Goal: Information Seeking & Learning: Learn about a topic

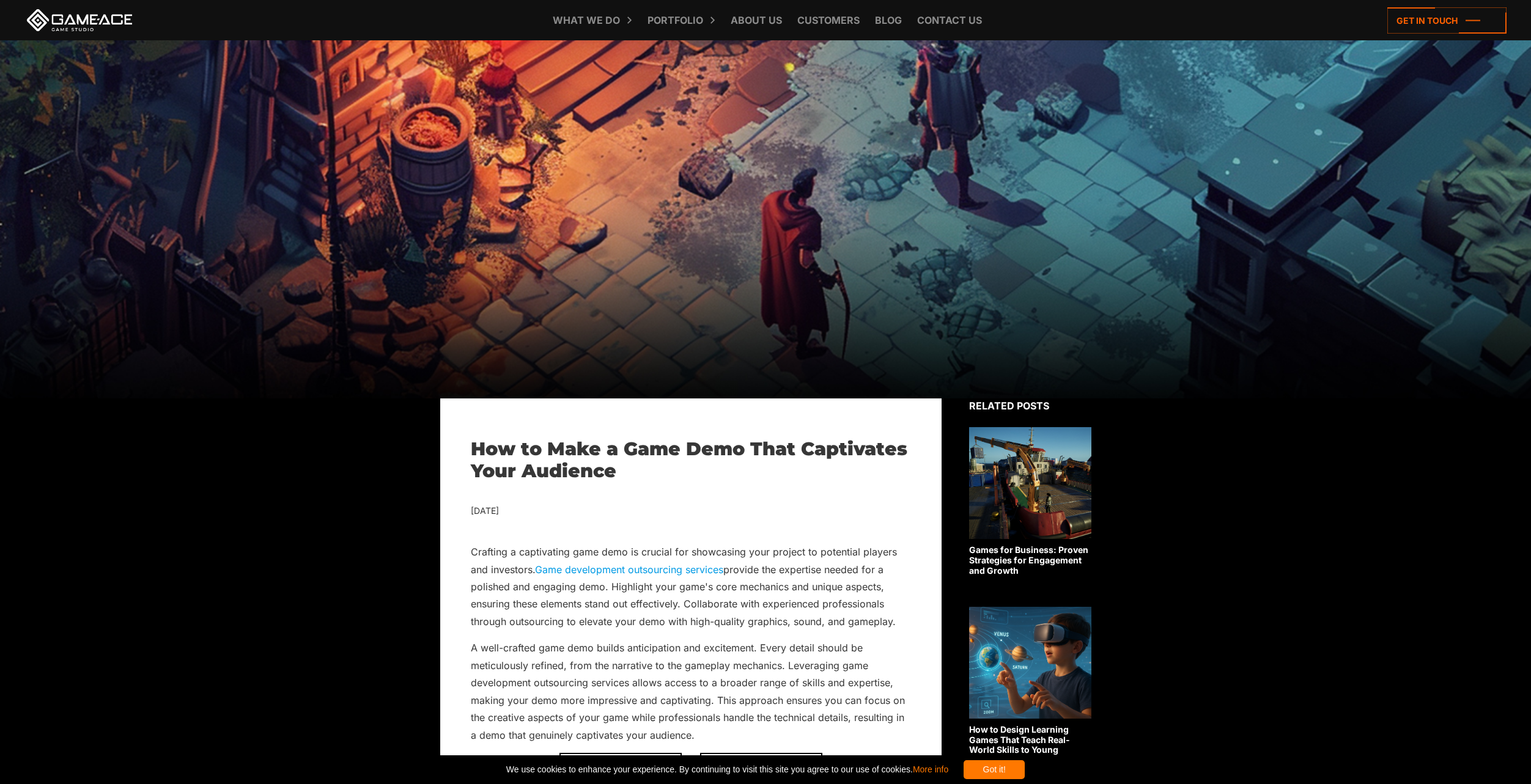
scroll to position [244, 0]
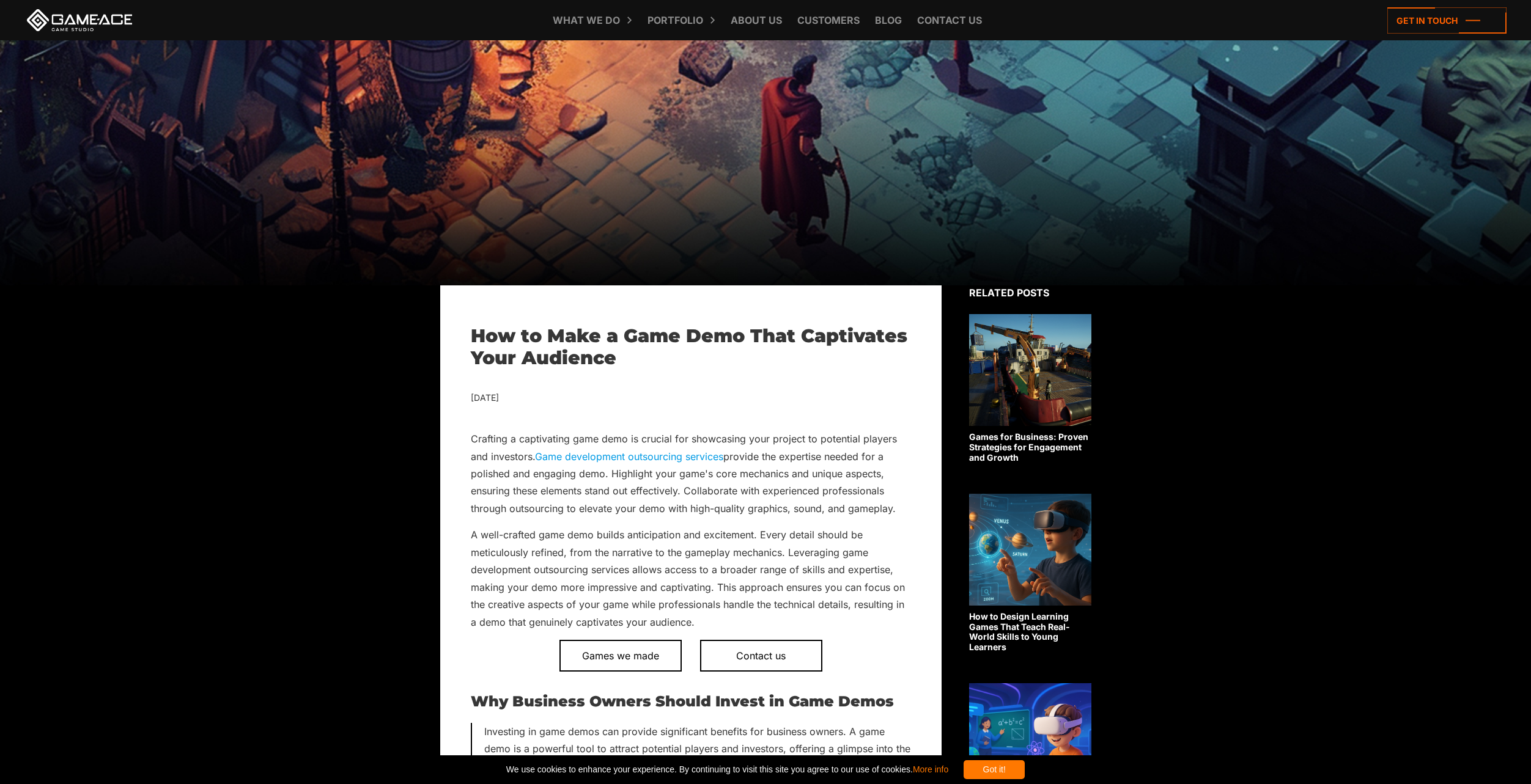
click at [1017, 769] on div "Got it!" at bounding box center [994, 770] width 61 height 19
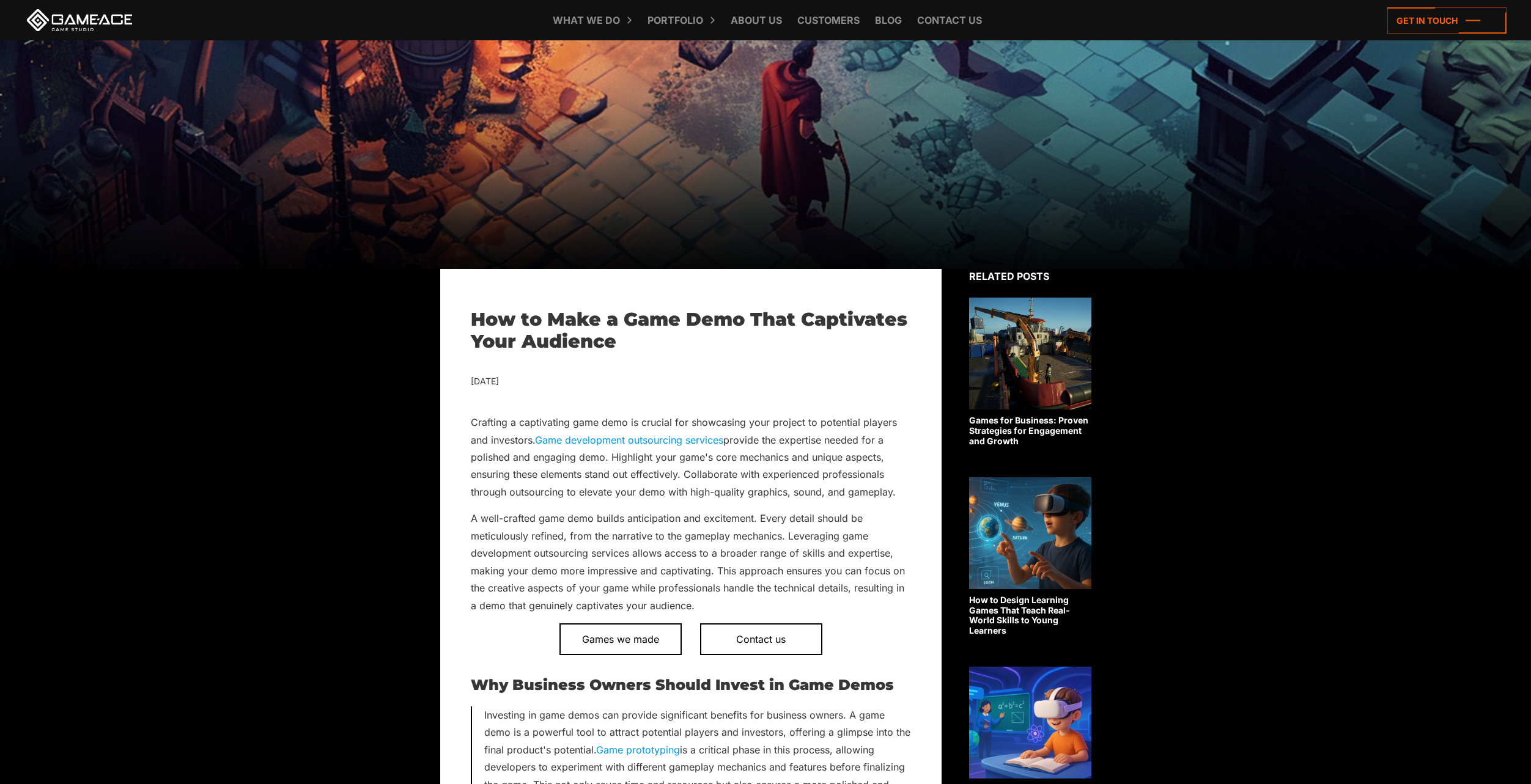
drag, startPoint x: 515, startPoint y: 146, endPoint x: 506, endPoint y: 162, distance: 18.4
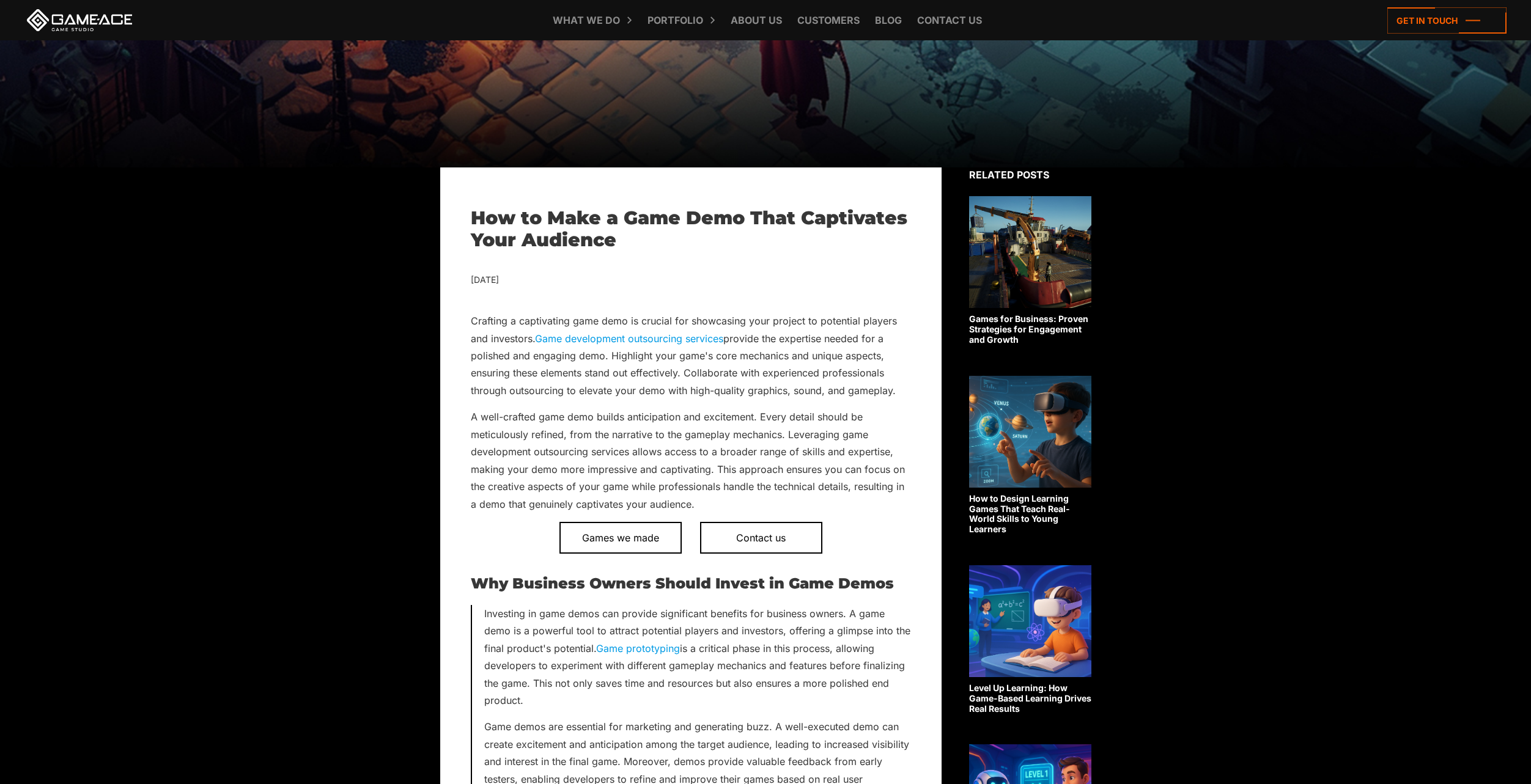
scroll to position [384, 0]
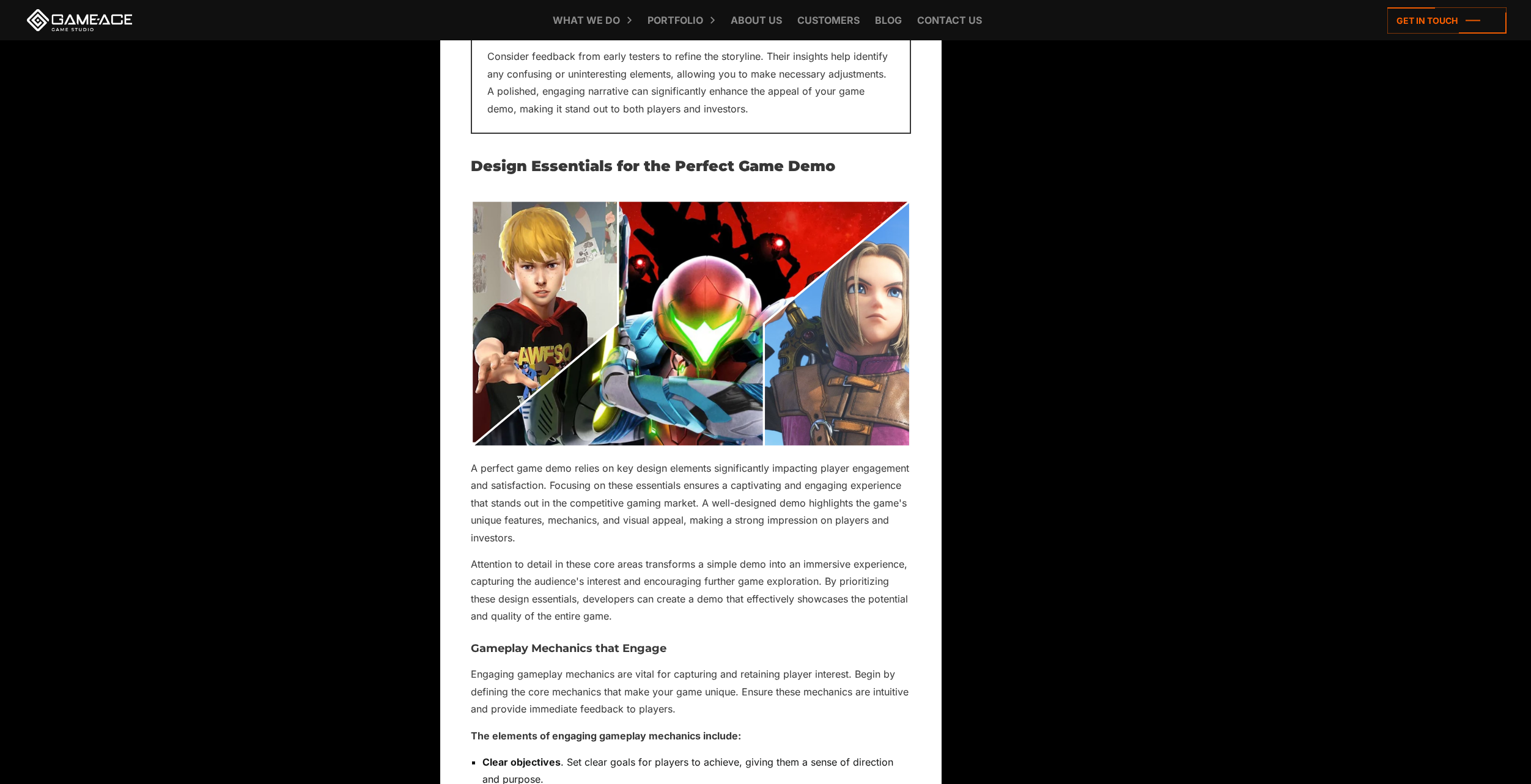
drag, startPoint x: 446, startPoint y: 170, endPoint x: 432, endPoint y: 186, distance: 21.3
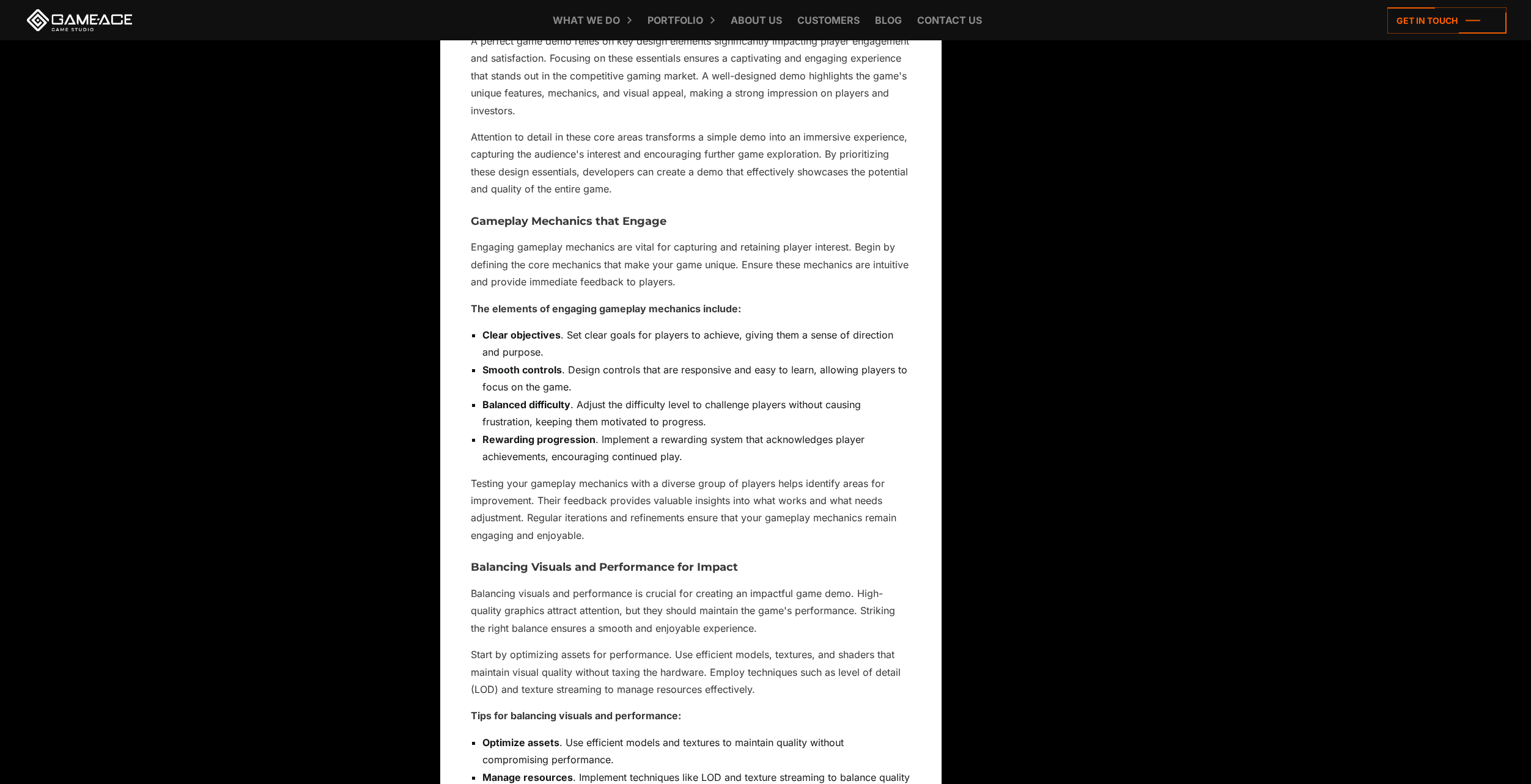
scroll to position [3823, 0]
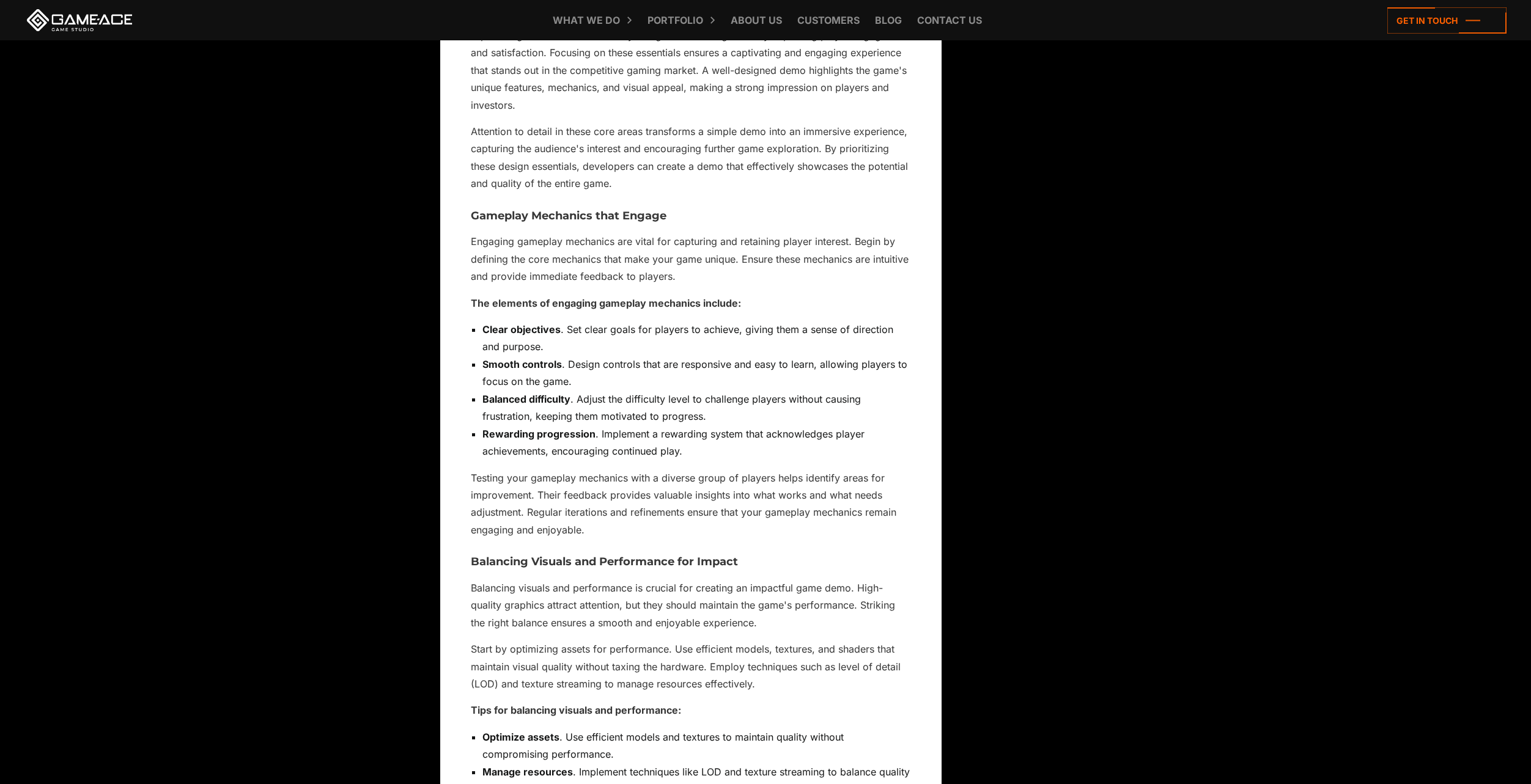
click at [596, 354] on li "Clear objectives . Set clear goals for players to achieve, giving them a sense …" at bounding box center [696, 338] width 429 height 35
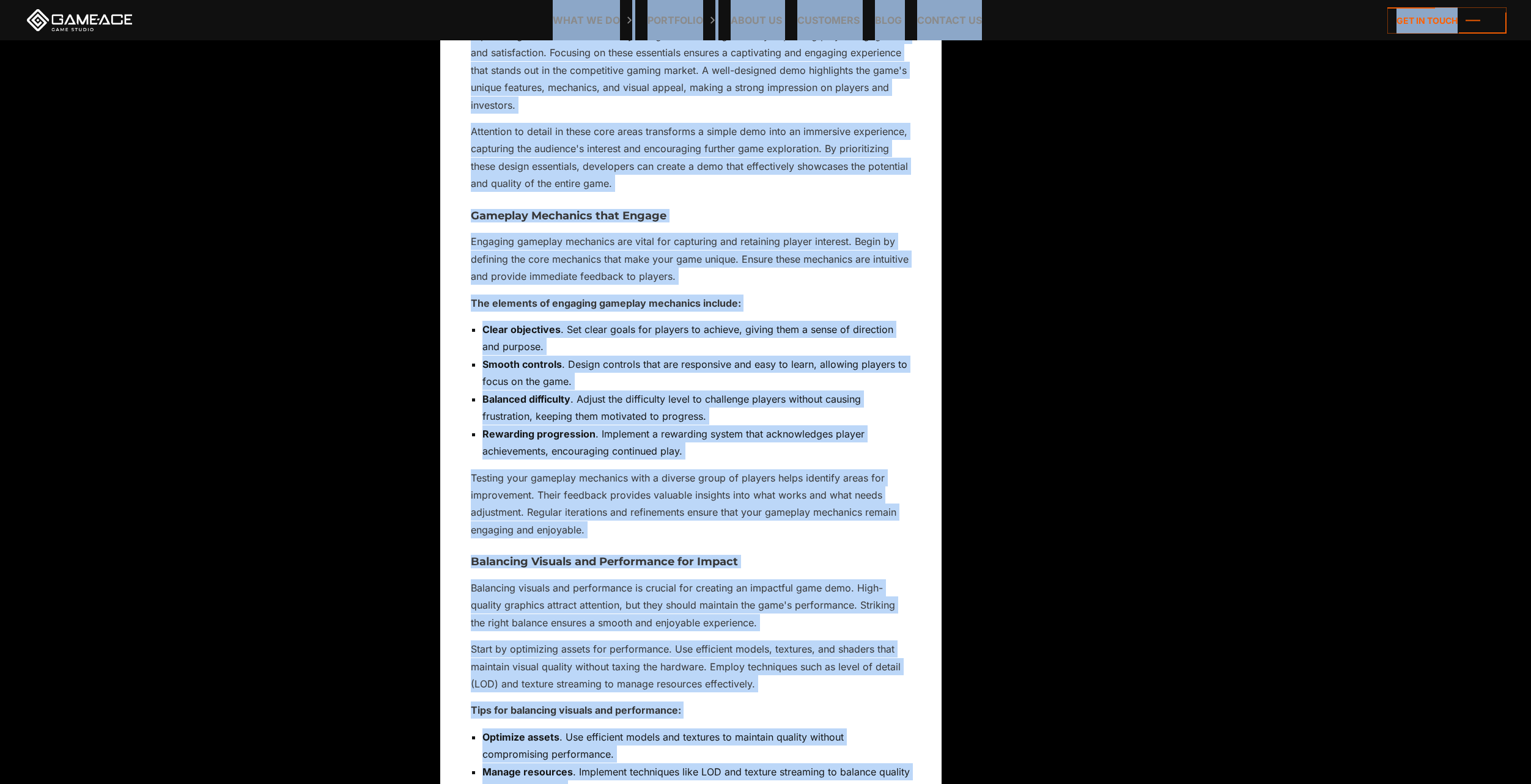
copy body "Back to top How to Make a Game Demo That Captivates Your Audience [DATE] Crafti…"
click at [602, 361] on li "Smooth controls . Design controls that are responsive and easy to learn, allowi…" at bounding box center [696, 373] width 429 height 35
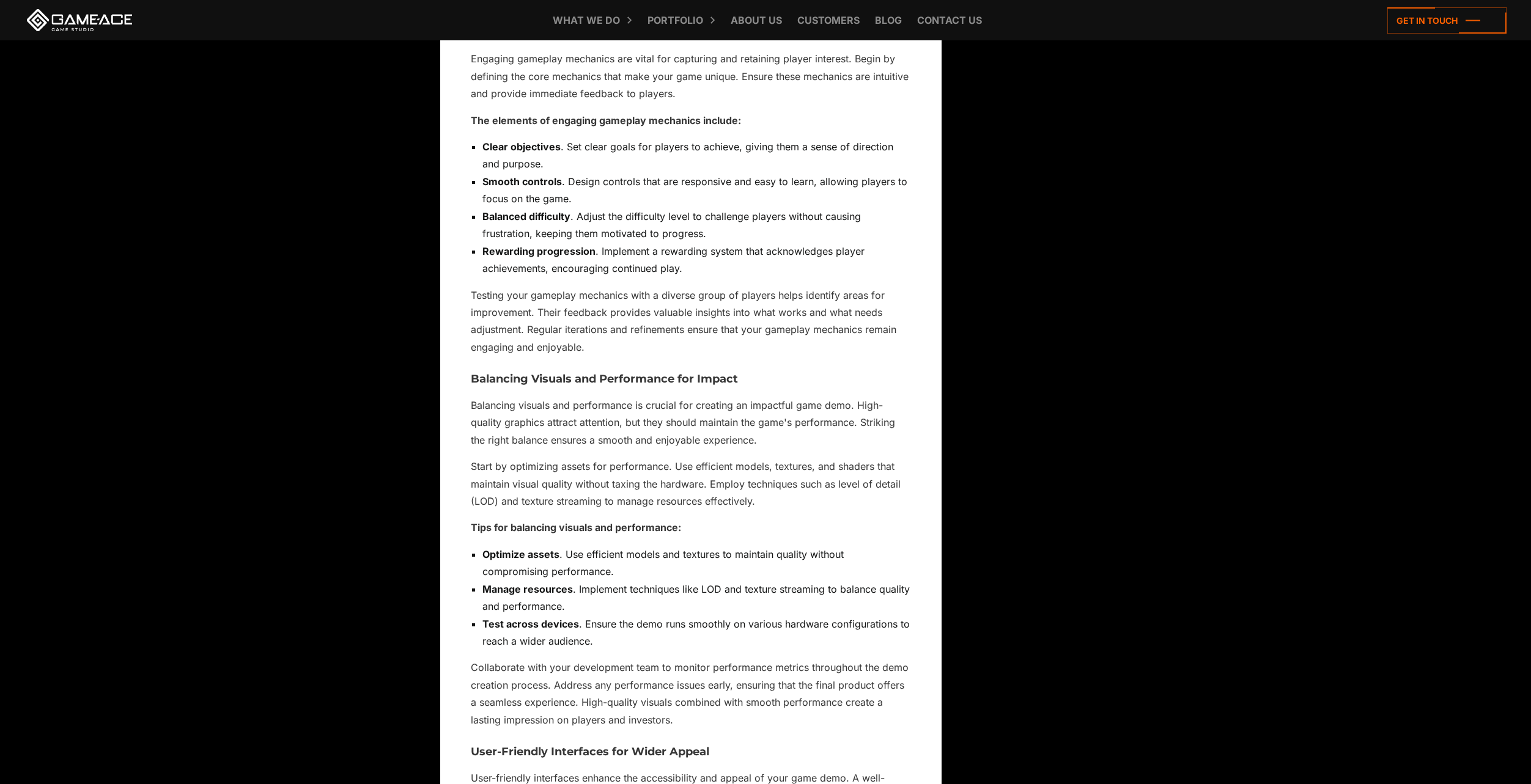
scroll to position [4007, 0]
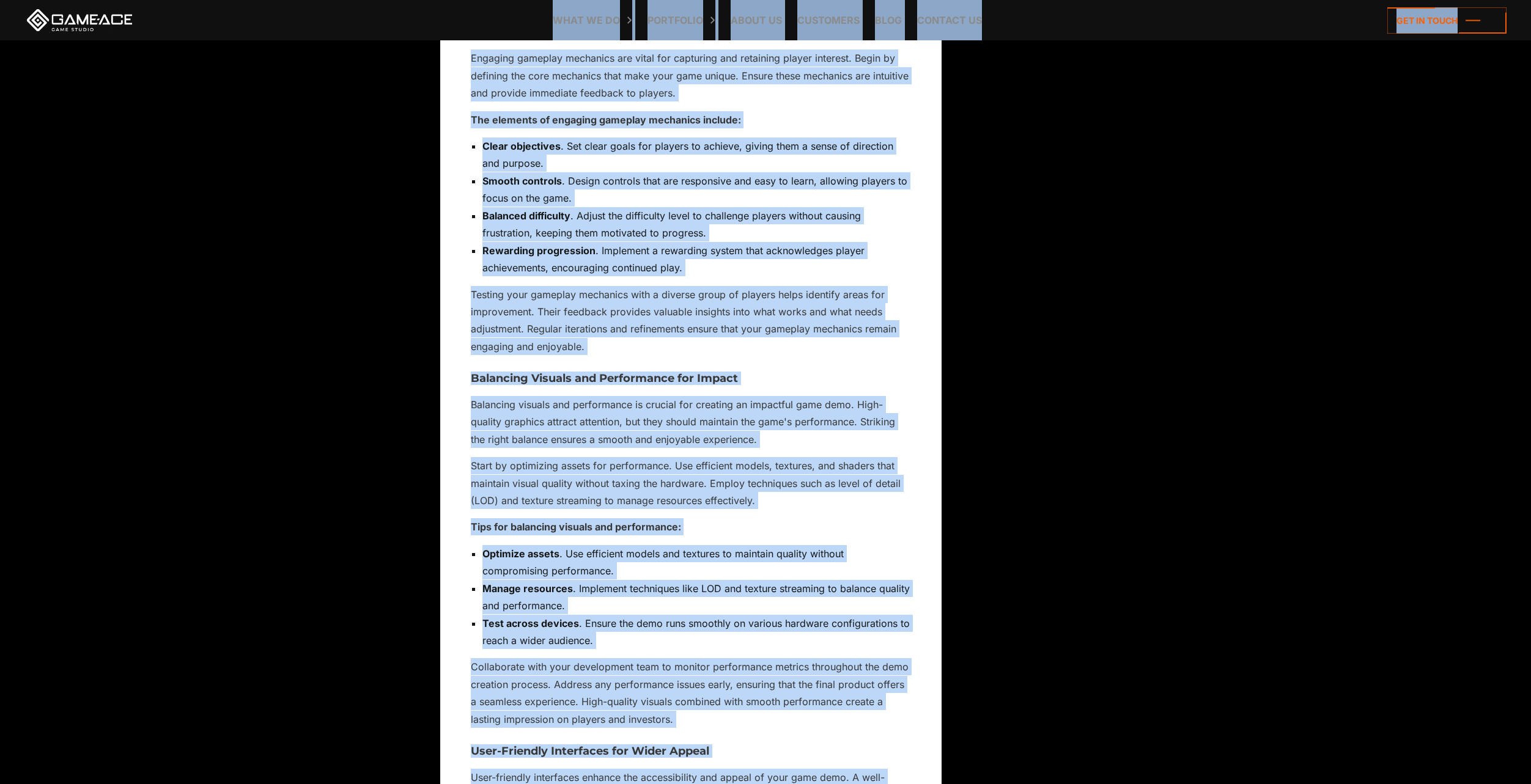
click at [570, 163] on li "Clear objectives . Set clear goals for players to achieve, giving them a sense …" at bounding box center [696, 155] width 429 height 35
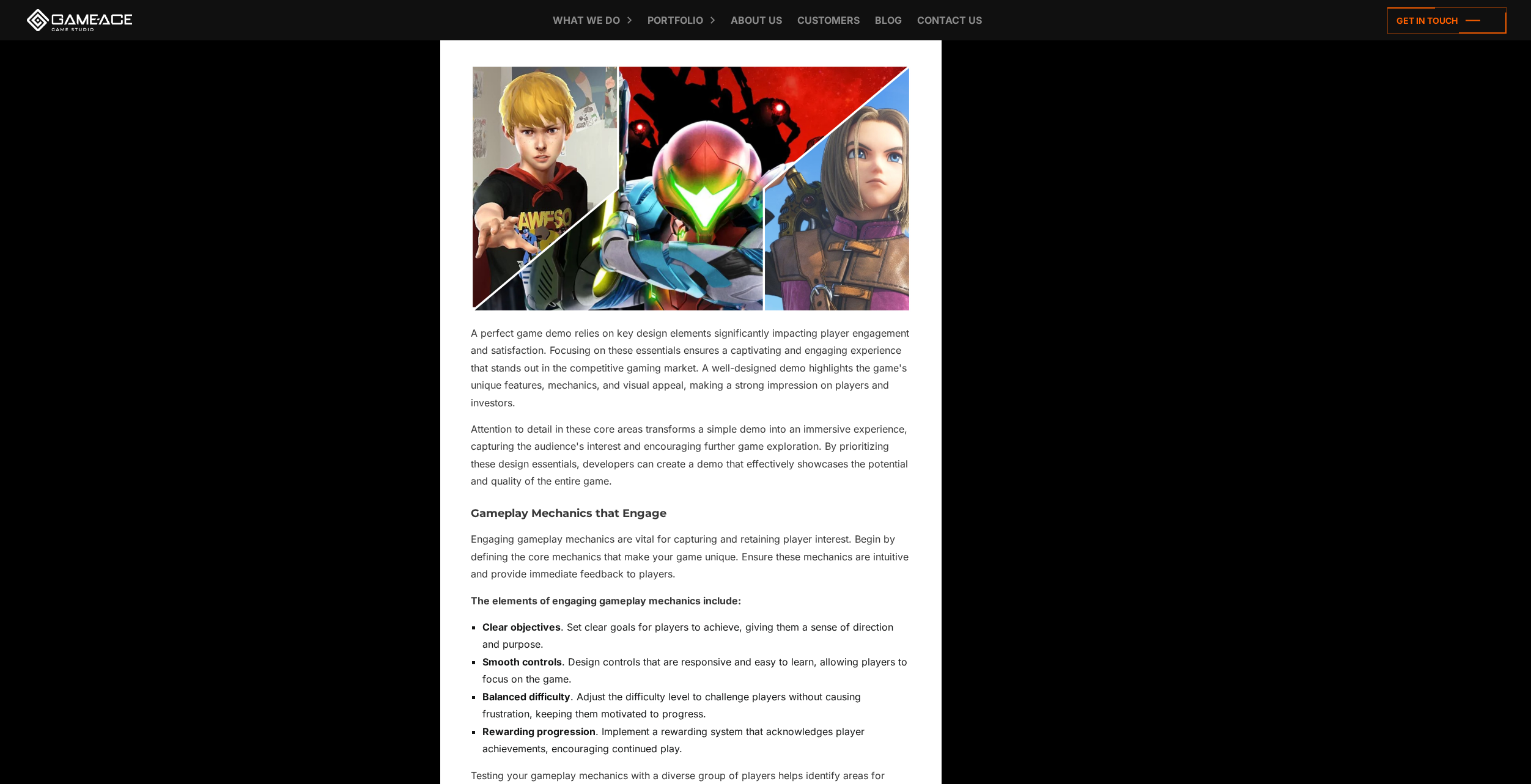
scroll to position [3457, 0]
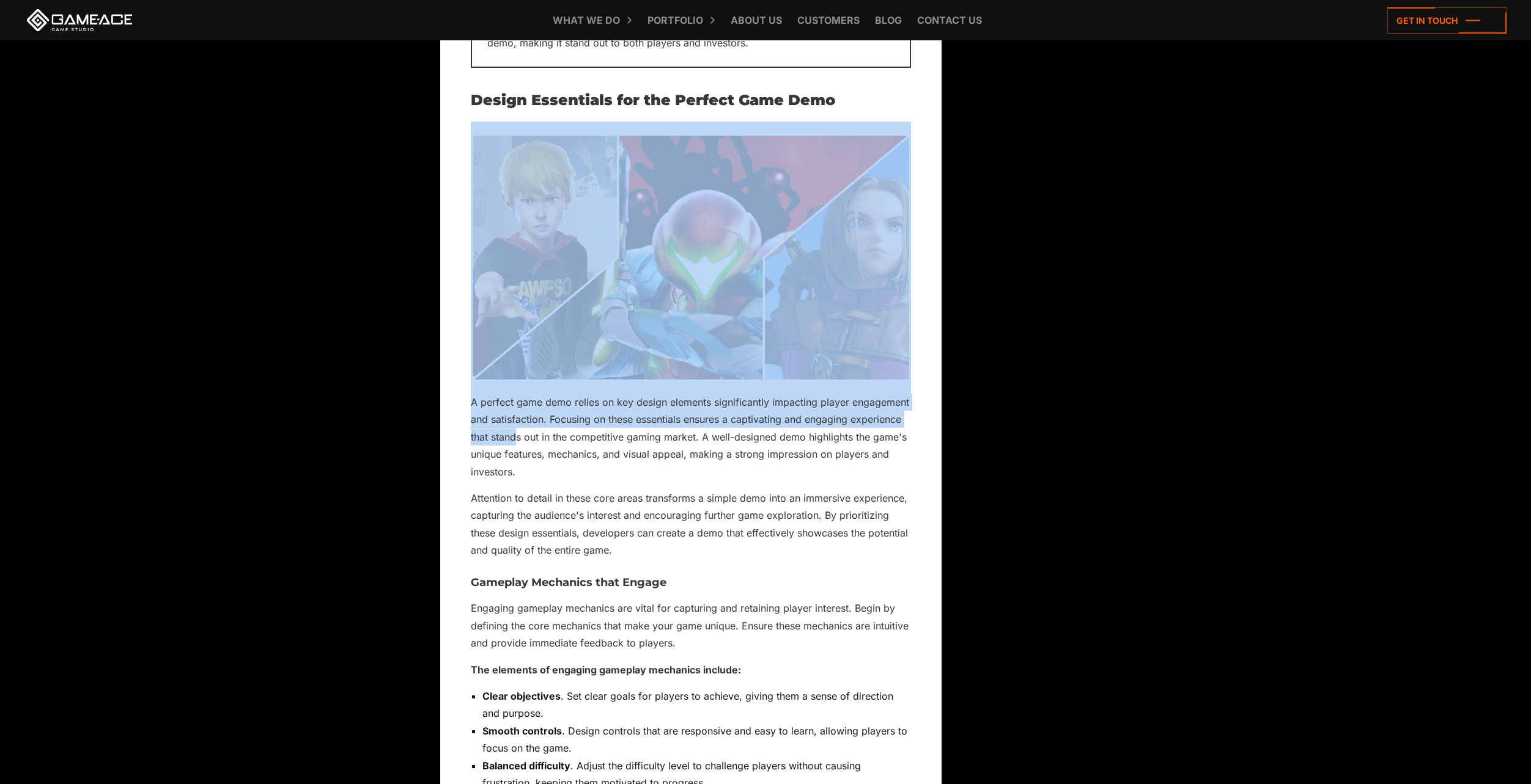
drag, startPoint x: 473, startPoint y: 394, endPoint x: 515, endPoint y: 425, distance: 52.2
click at [514, 424] on p "A perfect game demo relies on key design elements significantly impacting playe…" at bounding box center [691, 437] width 440 height 87
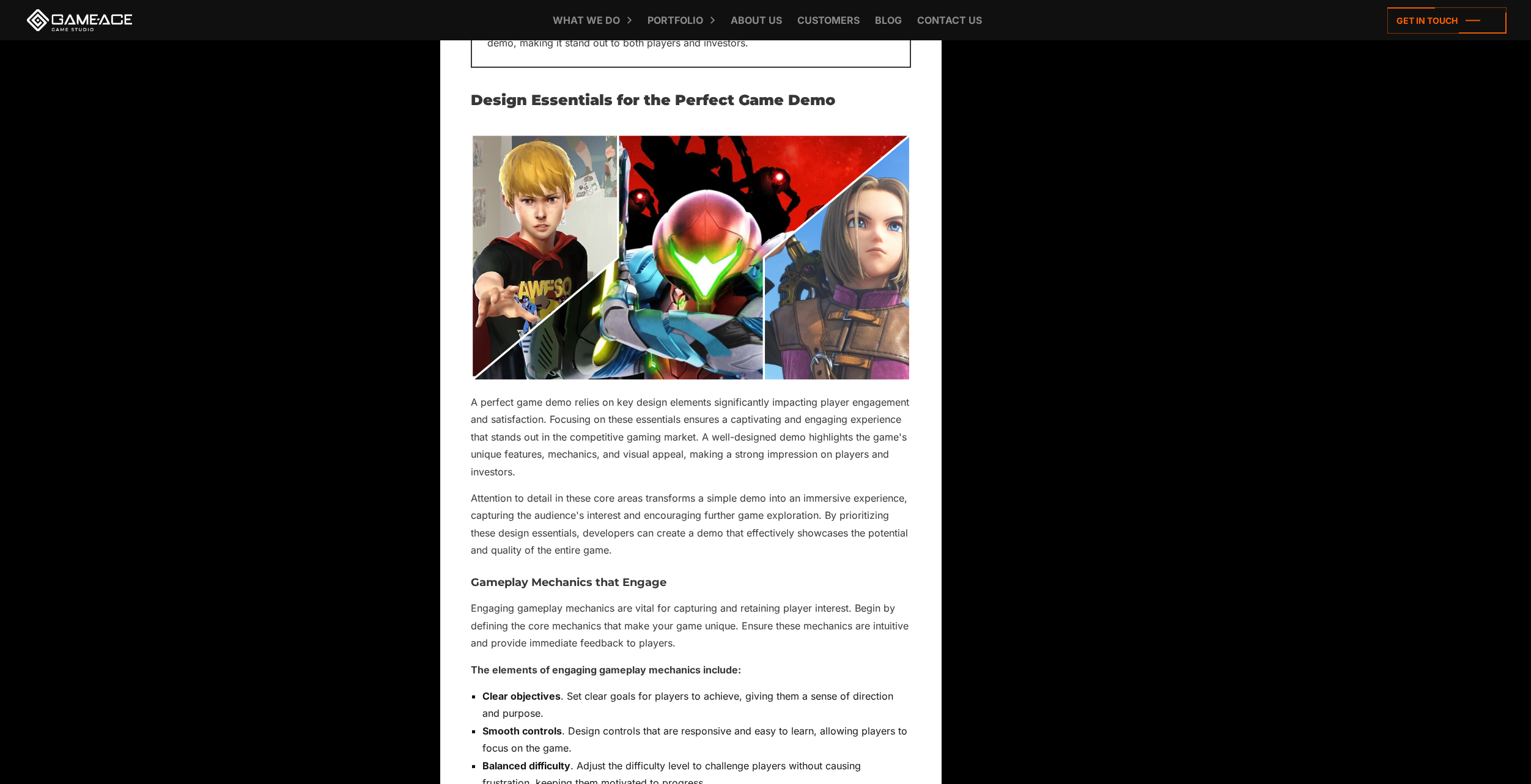
click at [482, 400] on p "A perfect game demo relies on key design elements significantly impacting playe…" at bounding box center [691, 437] width 440 height 87
click at [475, 398] on p "A perfect game demo relies on key design elements significantly impacting playe…" at bounding box center [691, 437] width 440 height 87
click at [472, 396] on p "A perfect game demo relies on key design elements significantly impacting playe…" at bounding box center [691, 437] width 440 height 87
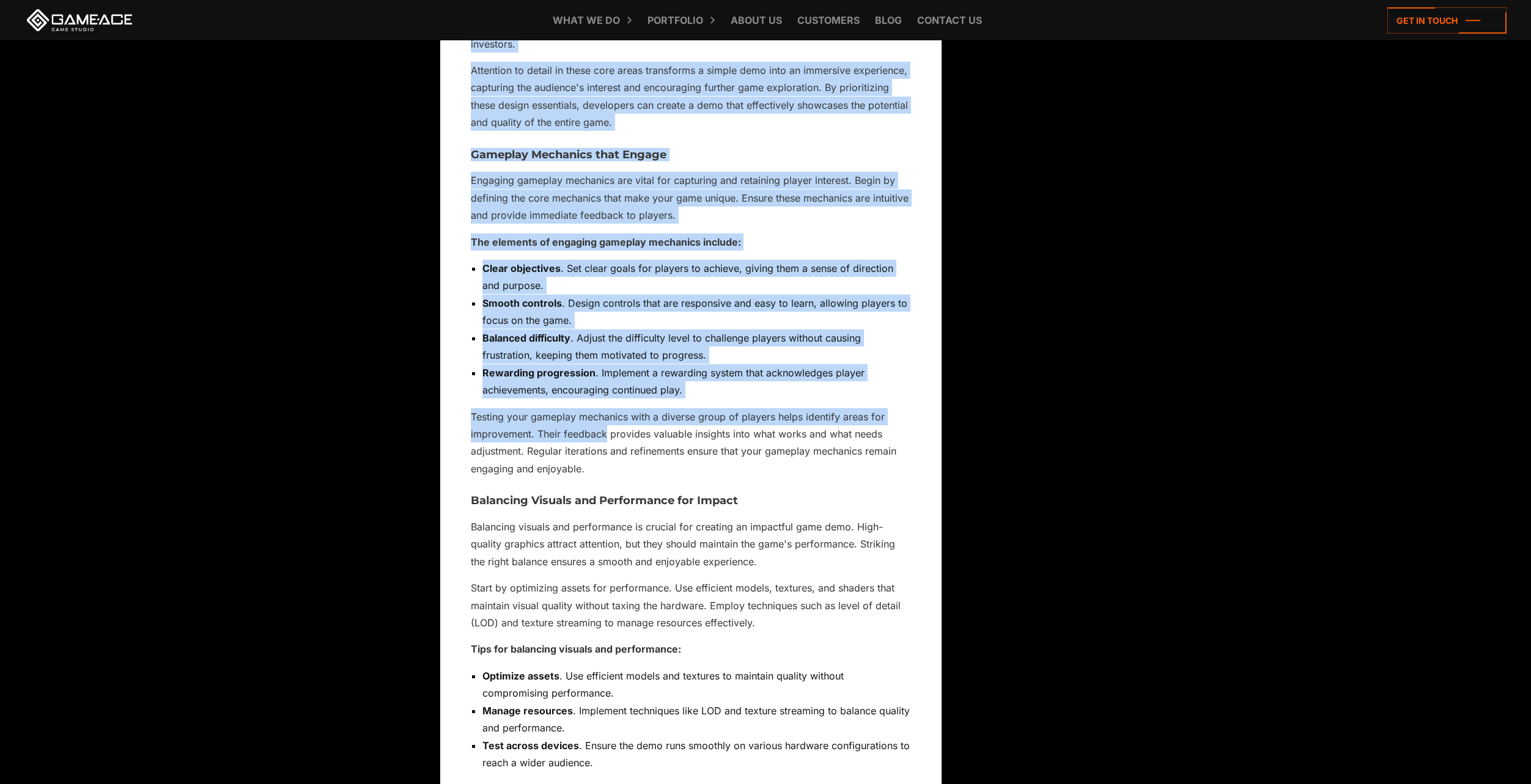
scroll to position [4312, 0]
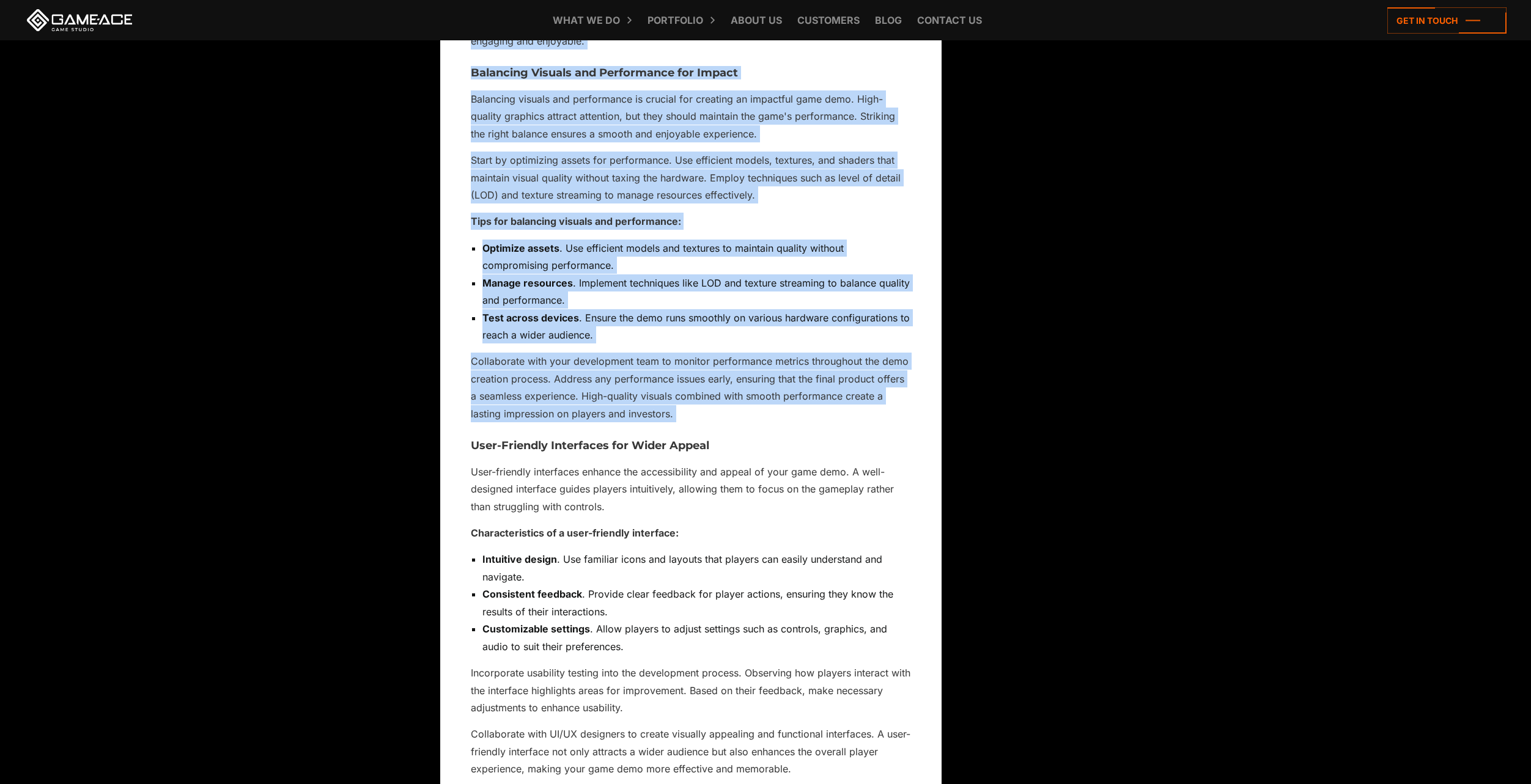
drag, startPoint x: 472, startPoint y: 396, endPoint x: 832, endPoint y: 410, distance: 360.3
copy div "A perfect game demo relies on key design elements significantly impacting playe…"
